Goal: Transaction & Acquisition: Purchase product/service

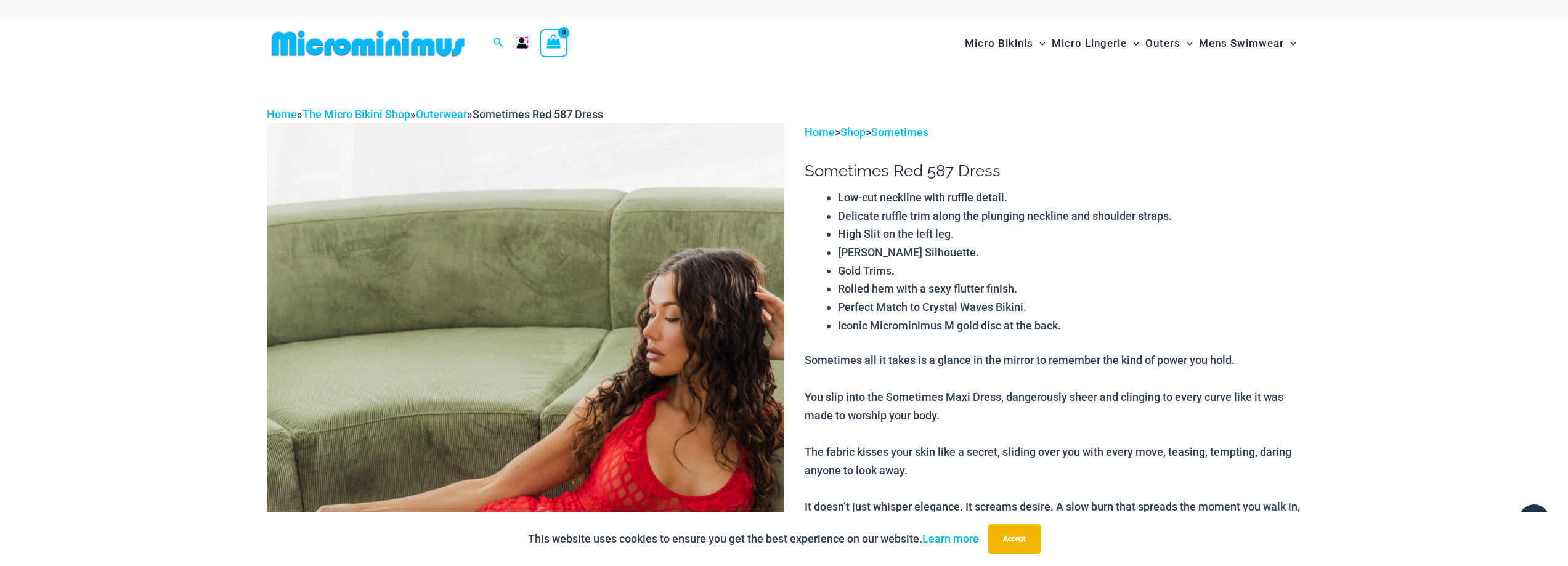
click at [522, 46] on icon "Account icon link" at bounding box center [522, 46] width 10 height 5
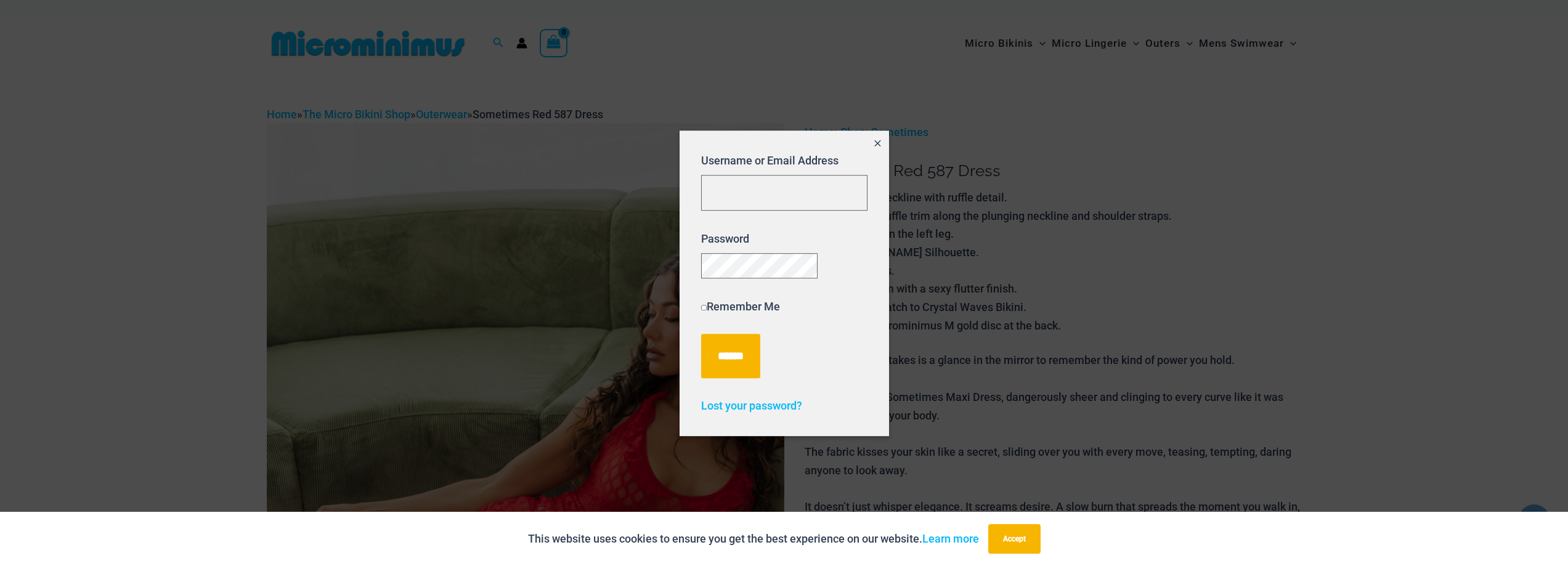
click at [880, 138] on icon "Close popup" at bounding box center [877, 143] width 10 height 10
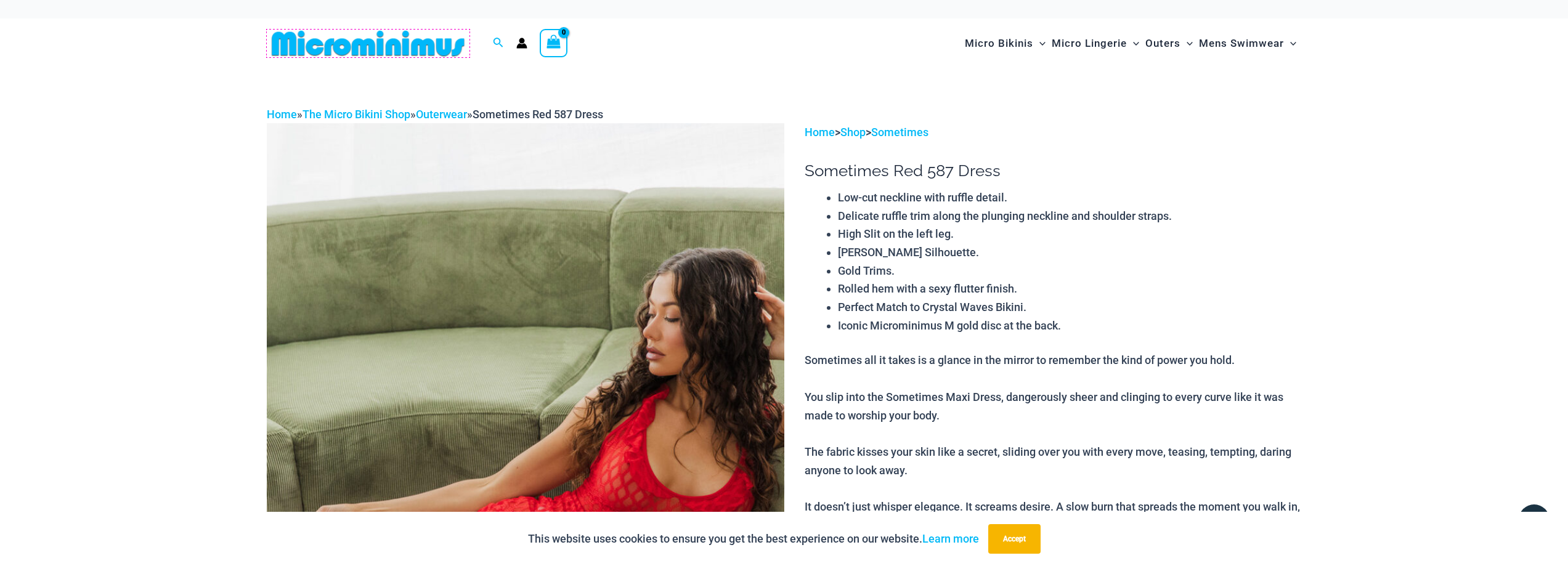
click at [350, 49] on img at bounding box center [368, 43] width 203 height 28
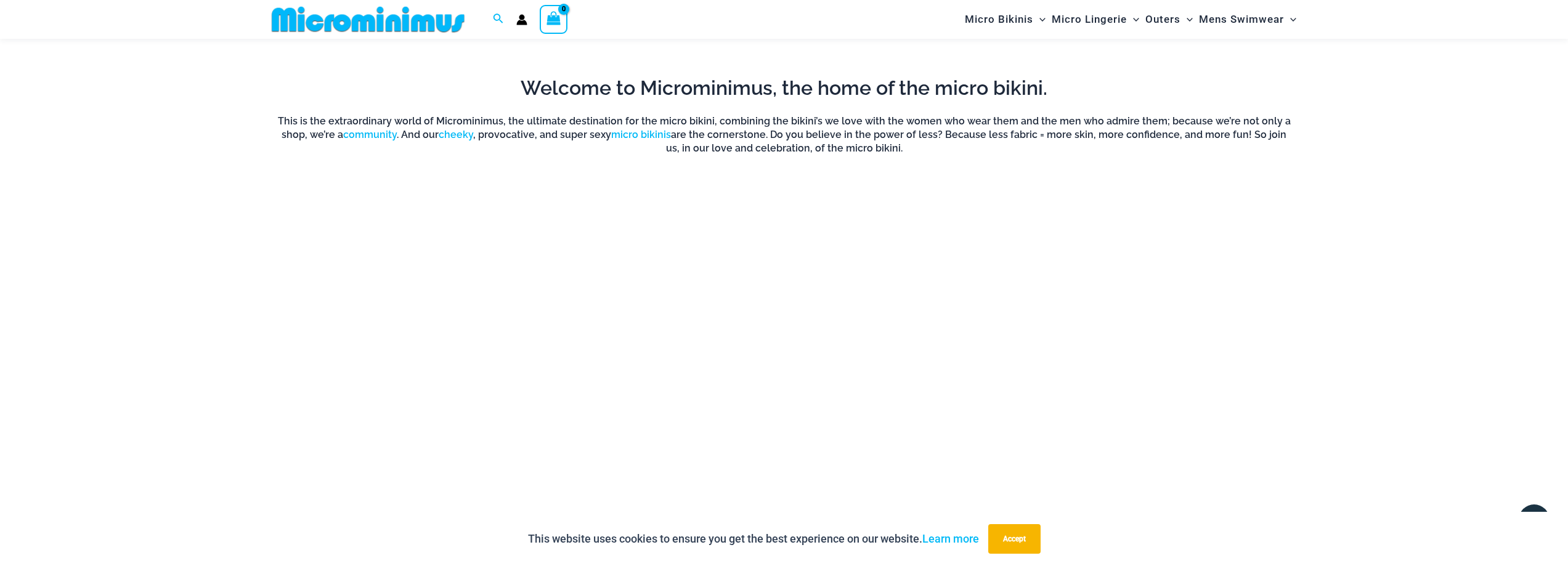
scroll to position [1529, 0]
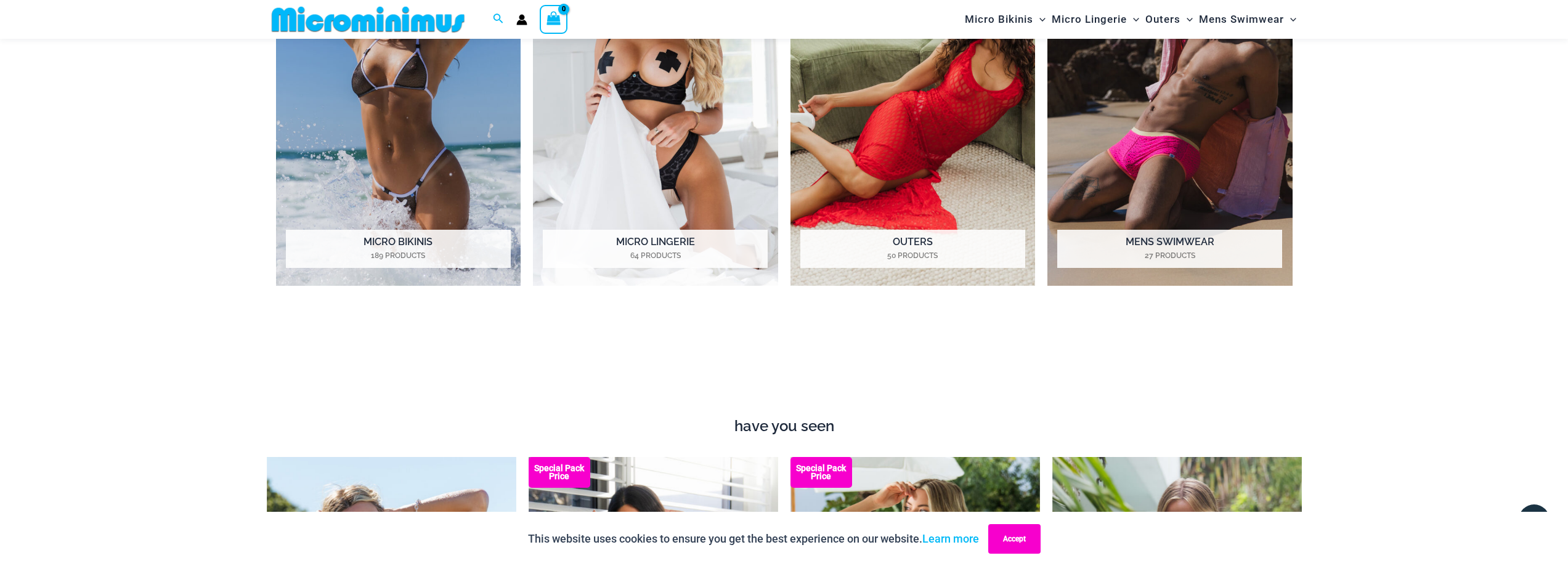
drag, startPoint x: 1018, startPoint y: 538, endPoint x: 994, endPoint y: 537, distance: 24.0
click at [1018, 539] on button "Accept" at bounding box center [1014, 539] width 52 height 29
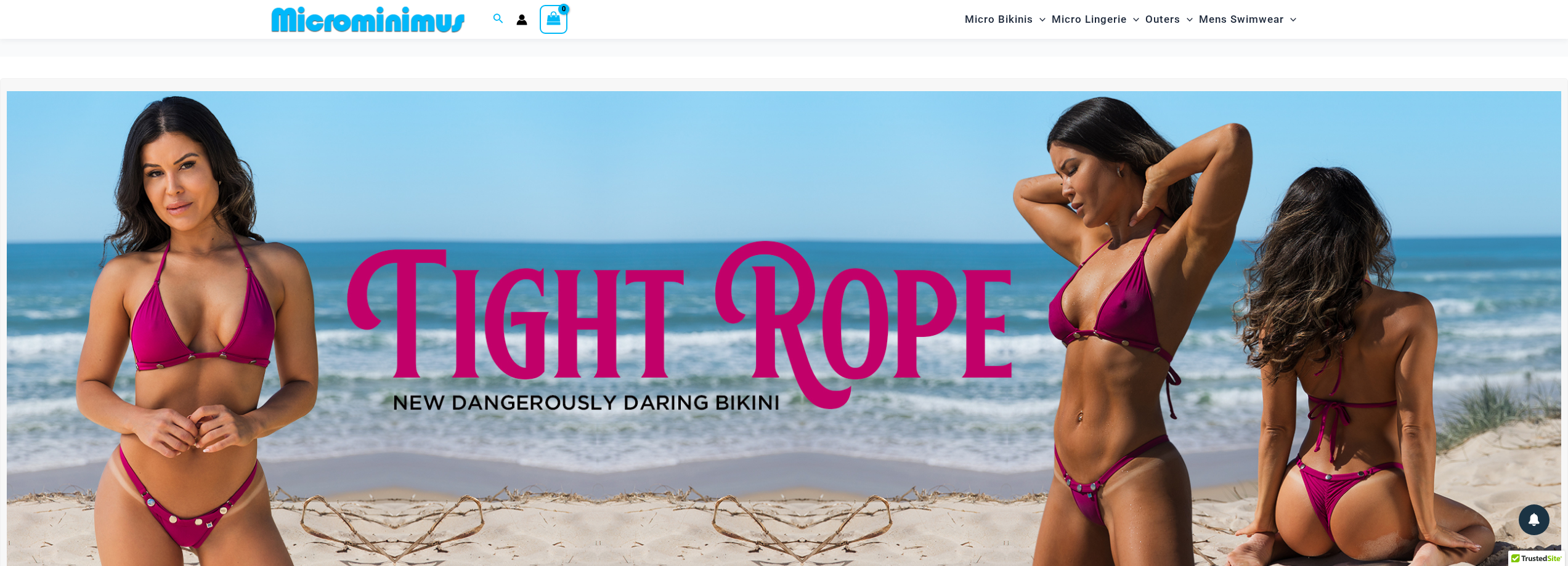
scroll to position [0, 0]
